Goal: Book appointment/travel/reservation

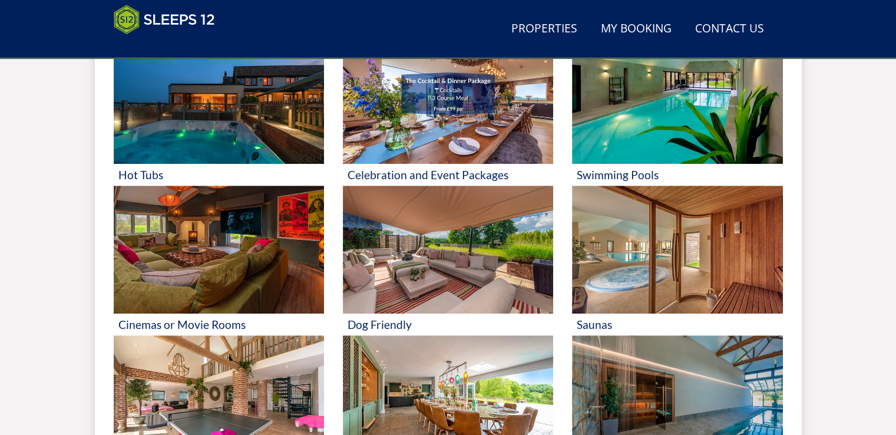
scroll to position [188, 0]
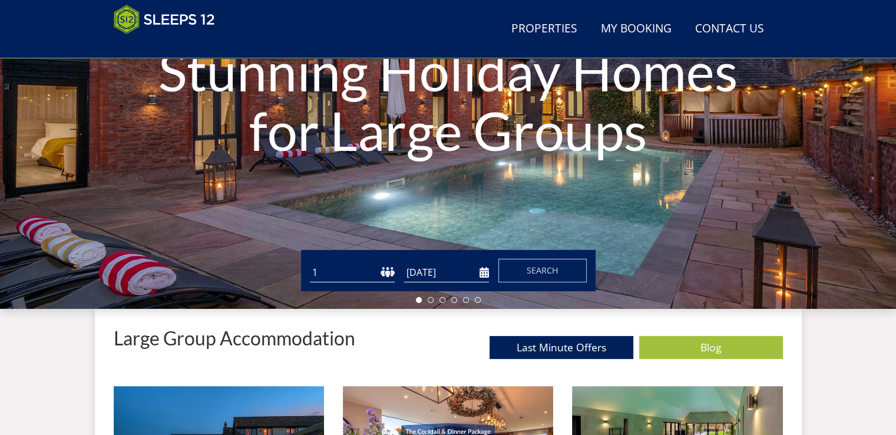
click at [386, 264] on select "1 2 3 4 5 6 7 8 9 10 11 12 13 14 15 16 17 18 19 20 21 22 23 24 25 26 27 28 29 3…" at bounding box center [352, 272] width 85 height 19
select select "12"
click at [310, 263] on select "1 2 3 4 5 6 7 8 9 10 11 12 13 14 15 16 17 18 19 20 21 22 23 24 25 26 27 28 29 3…" at bounding box center [352, 272] width 85 height 19
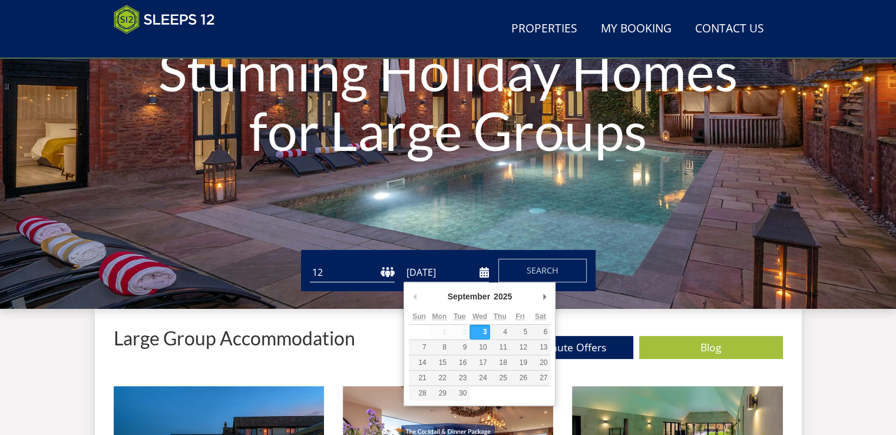
click at [448, 271] on input "[DATE]" at bounding box center [446, 272] width 85 height 19
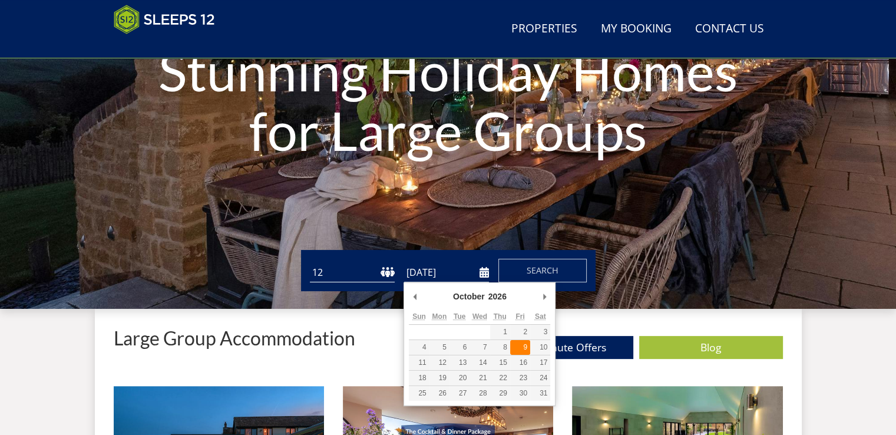
type input "[DATE]"
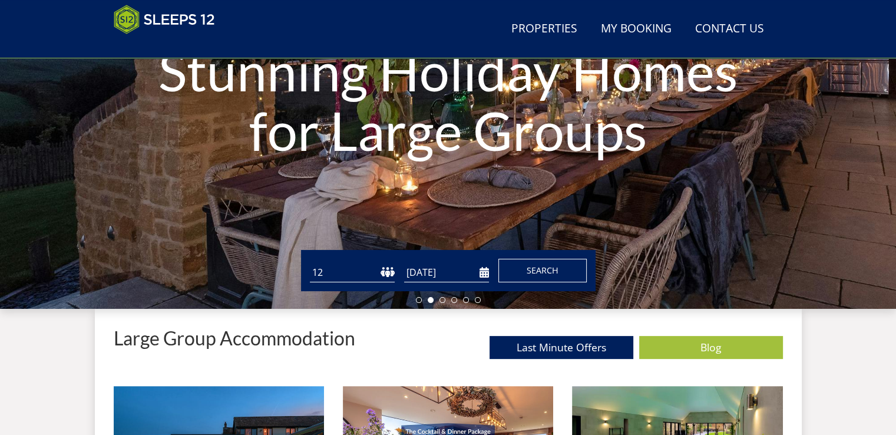
click at [550, 267] on span "Search" at bounding box center [543, 270] width 32 height 11
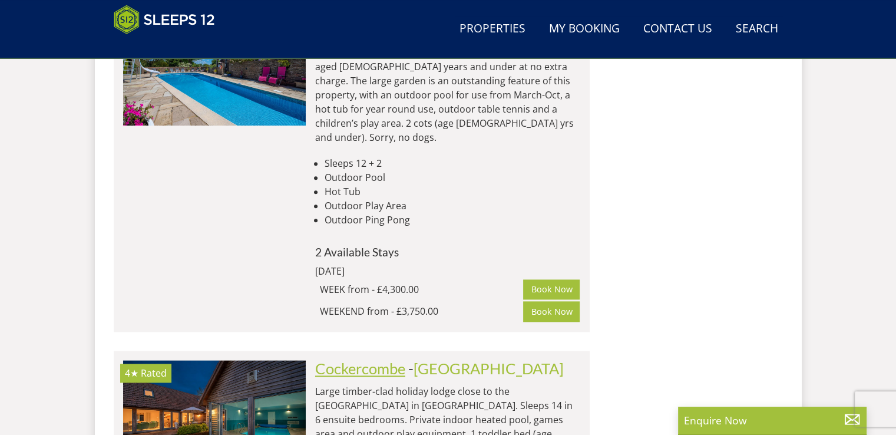
scroll to position [5845, 0]
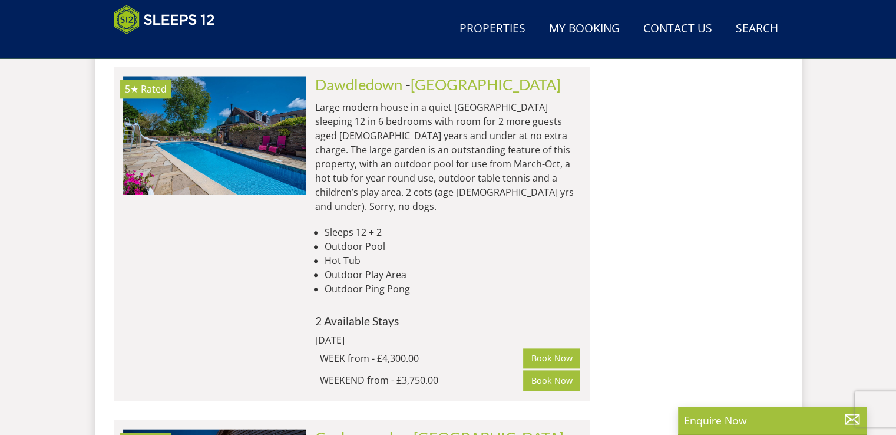
click at [391, 428] on link "Cockercombe" at bounding box center [360, 437] width 90 height 18
